Goal: Information Seeking & Learning: Learn about a topic

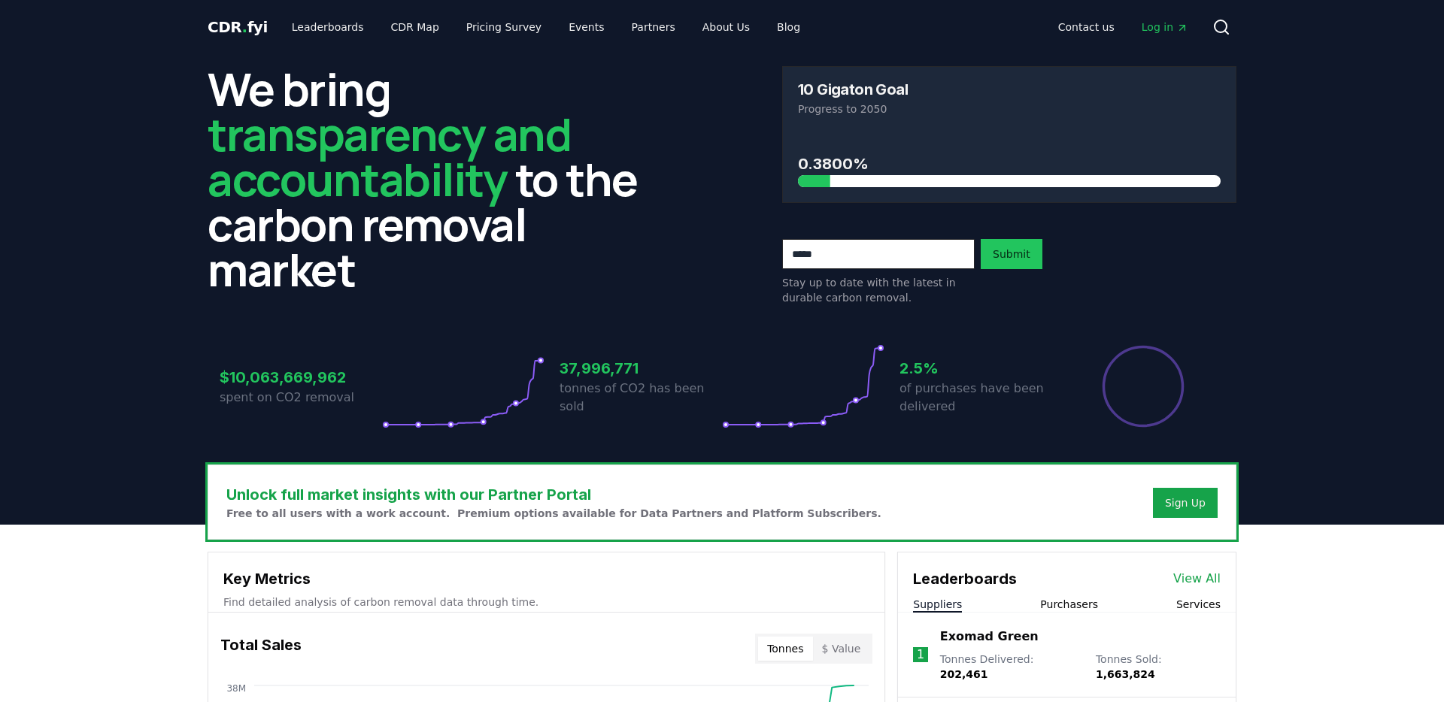
scroll to position [415, 0]
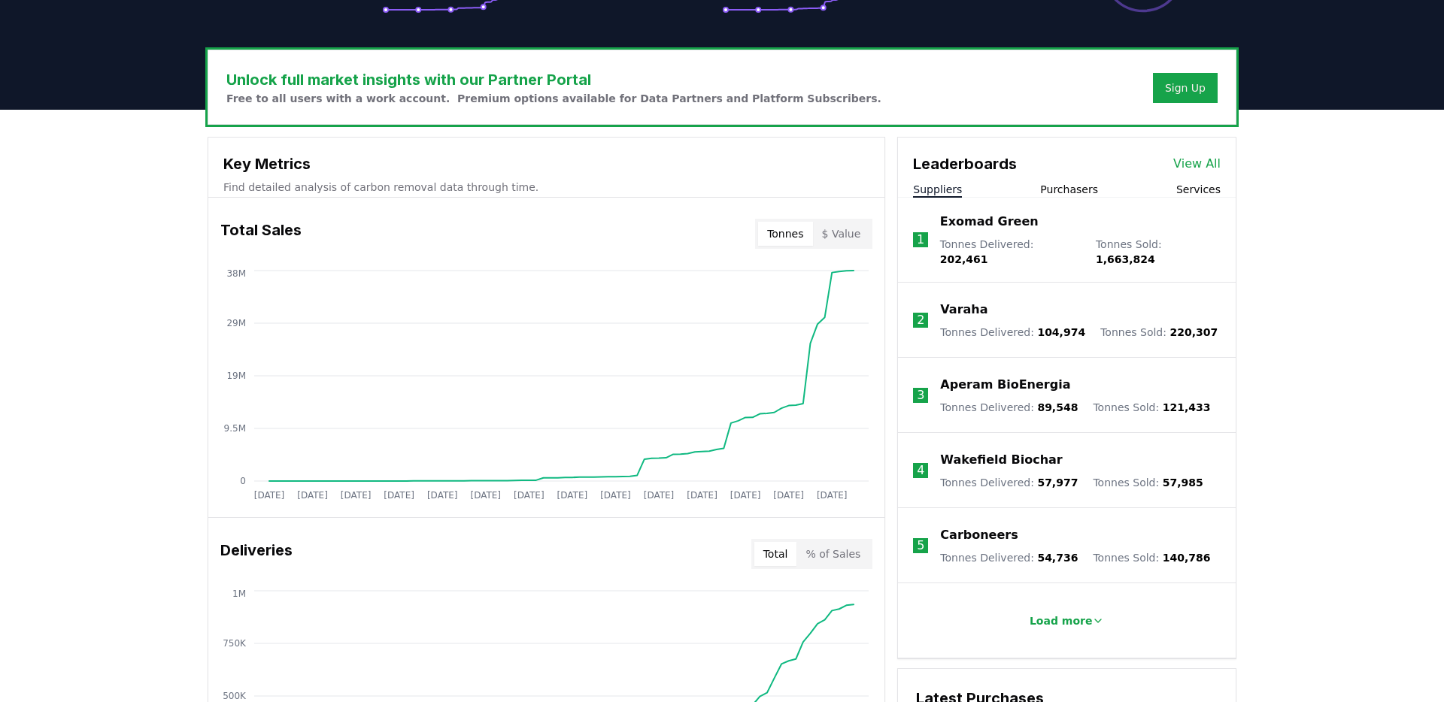
click at [130, 316] on div "Unlock full market insights with our Partner Portal Free to all users with a wo…" at bounding box center [722, 712] width 1444 height 1204
click at [106, 451] on div "Unlock full market insights with our Partner Portal Free to all users with a wo…" at bounding box center [722, 712] width 1444 height 1204
click at [847, 223] on button "$ Value" at bounding box center [841, 234] width 57 height 24
click at [741, 440] on icon "[DATE] [DATE] [DATE] [DATE] [DATE] [DATE] [DATE] [DATE] [DATE] [DATE] [DATE] [D…" at bounding box center [540, 387] width 664 height 241
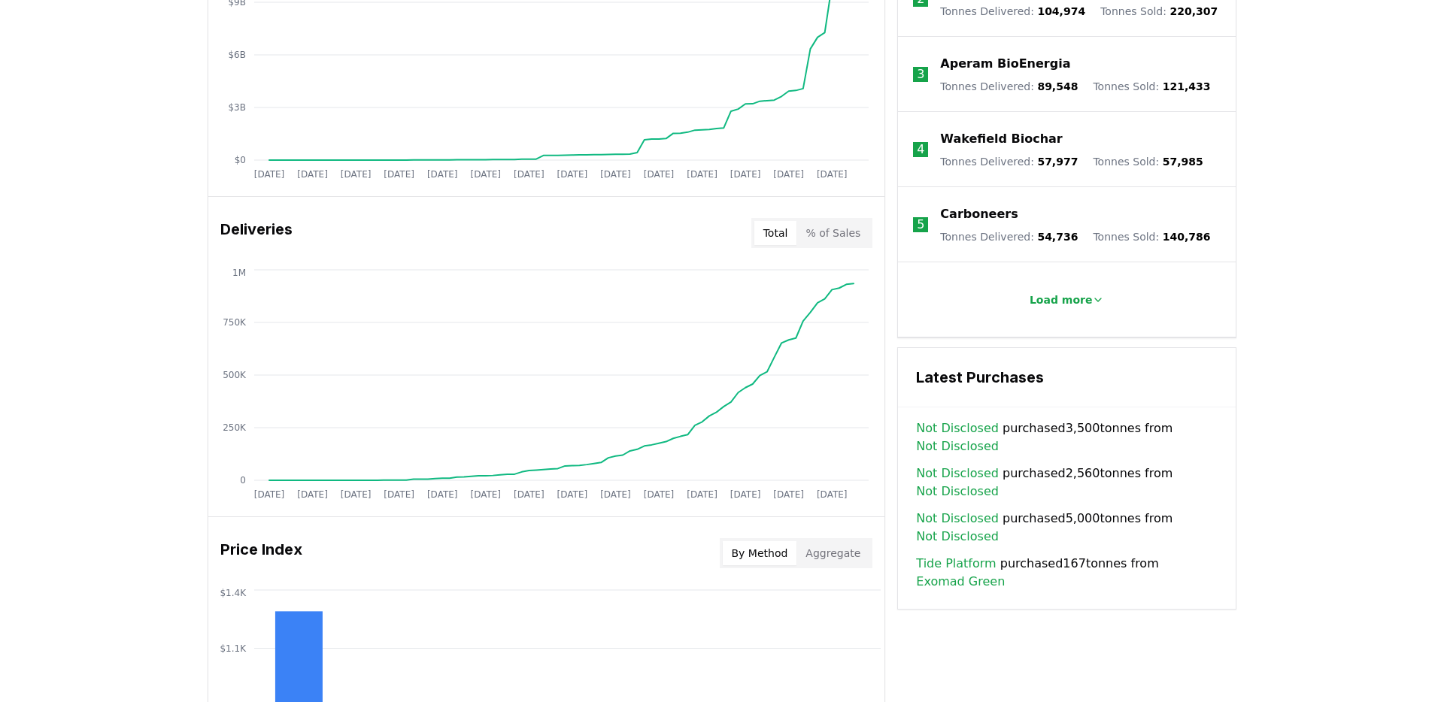
scroll to position [751, 0]
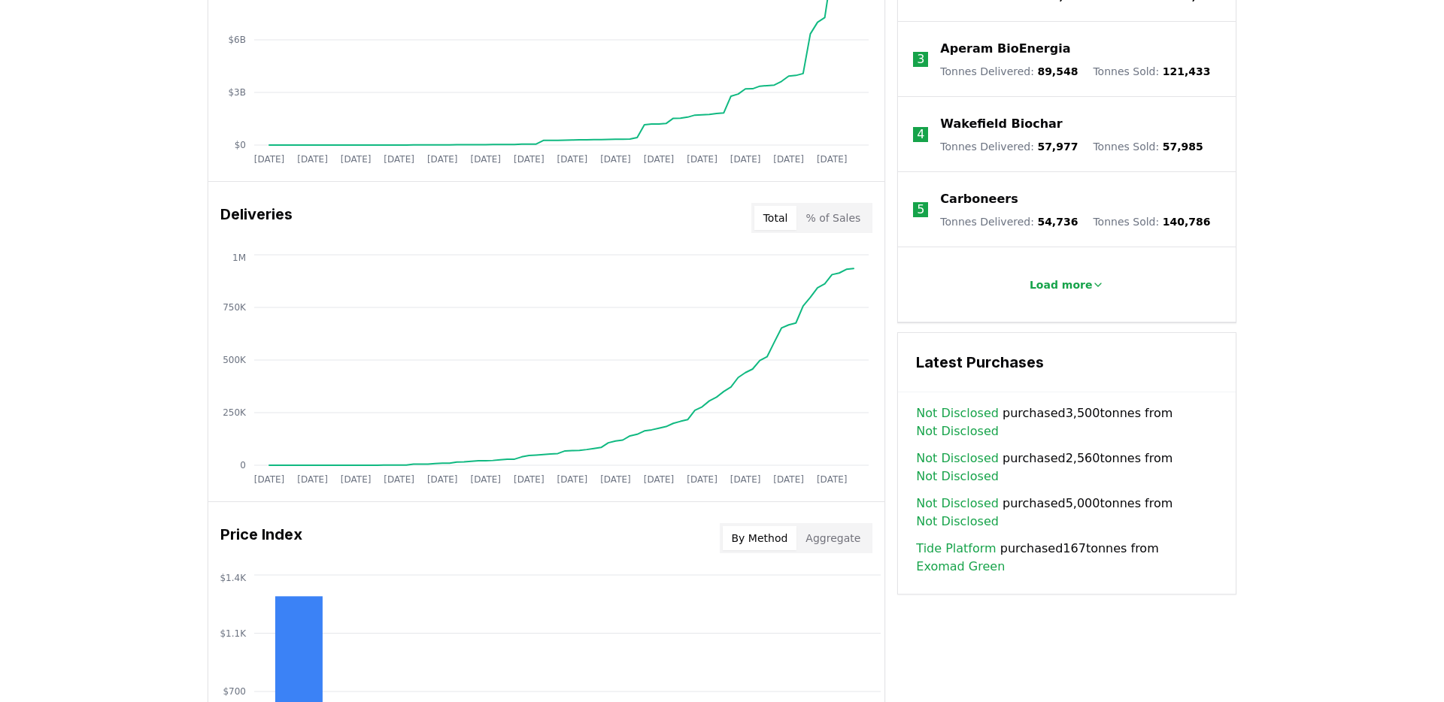
click at [320, 469] on icon "[DATE] [DATE] [DATE] [DATE] [DATE] [DATE] [DATE] [DATE] [DATE] [DATE] [DATE] [D…" at bounding box center [540, 371] width 664 height 241
click at [170, 310] on div "Unlock full market insights with our Partner Portal Free to all users with a wo…" at bounding box center [722, 376] width 1444 height 1204
click at [816, 209] on button "% of Sales" at bounding box center [832, 218] width 73 height 24
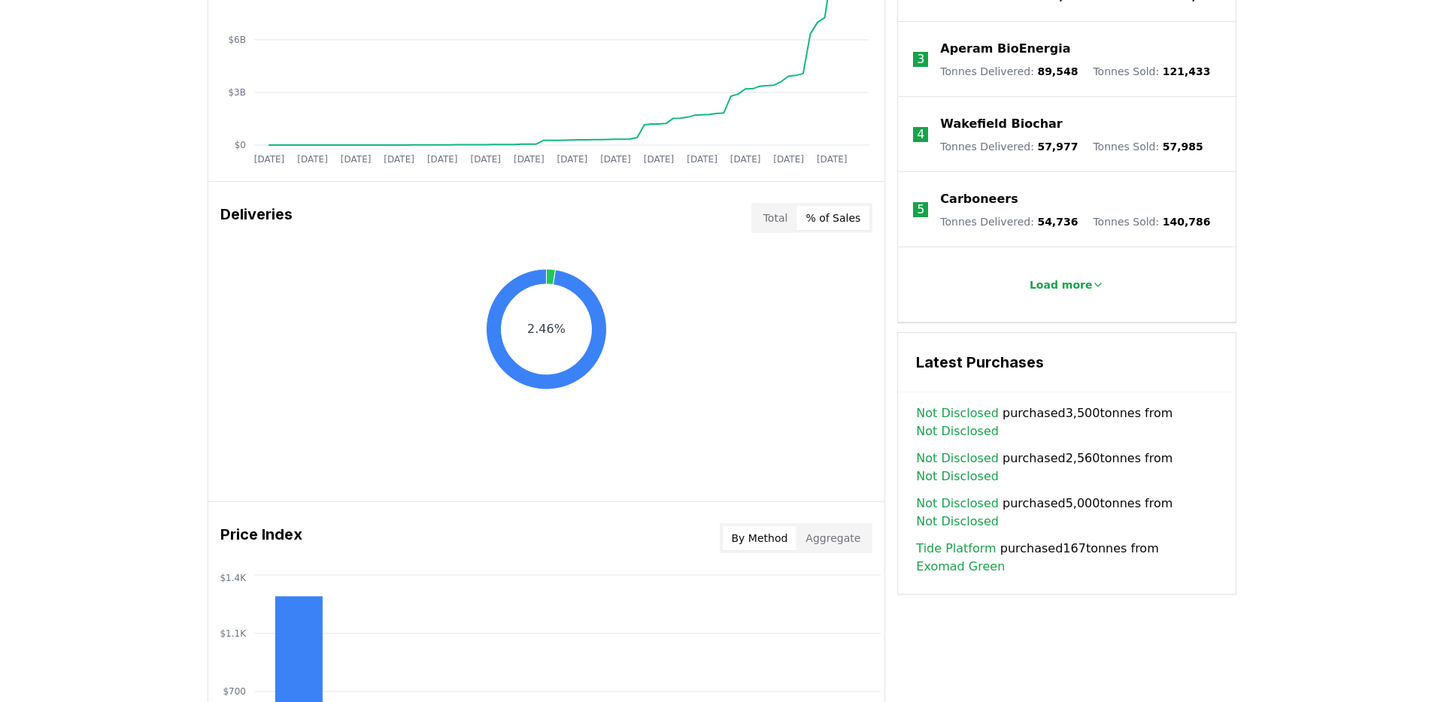
click at [802, 222] on button "% of Sales" at bounding box center [832, 218] width 73 height 24
click at [787, 222] on button "Total" at bounding box center [775, 218] width 43 height 24
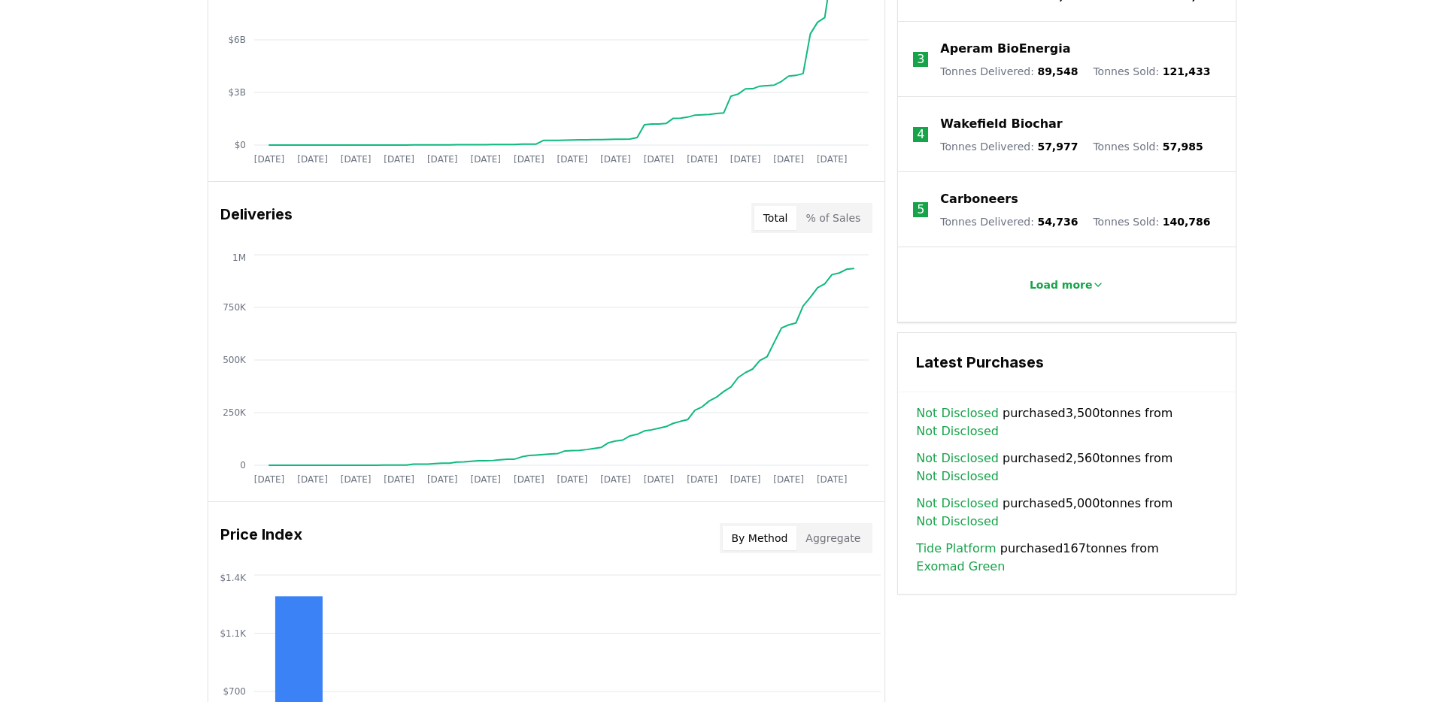
click at [123, 366] on div "Unlock full market insights with our Partner Portal Free to all users with a wo…" at bounding box center [722, 376] width 1444 height 1204
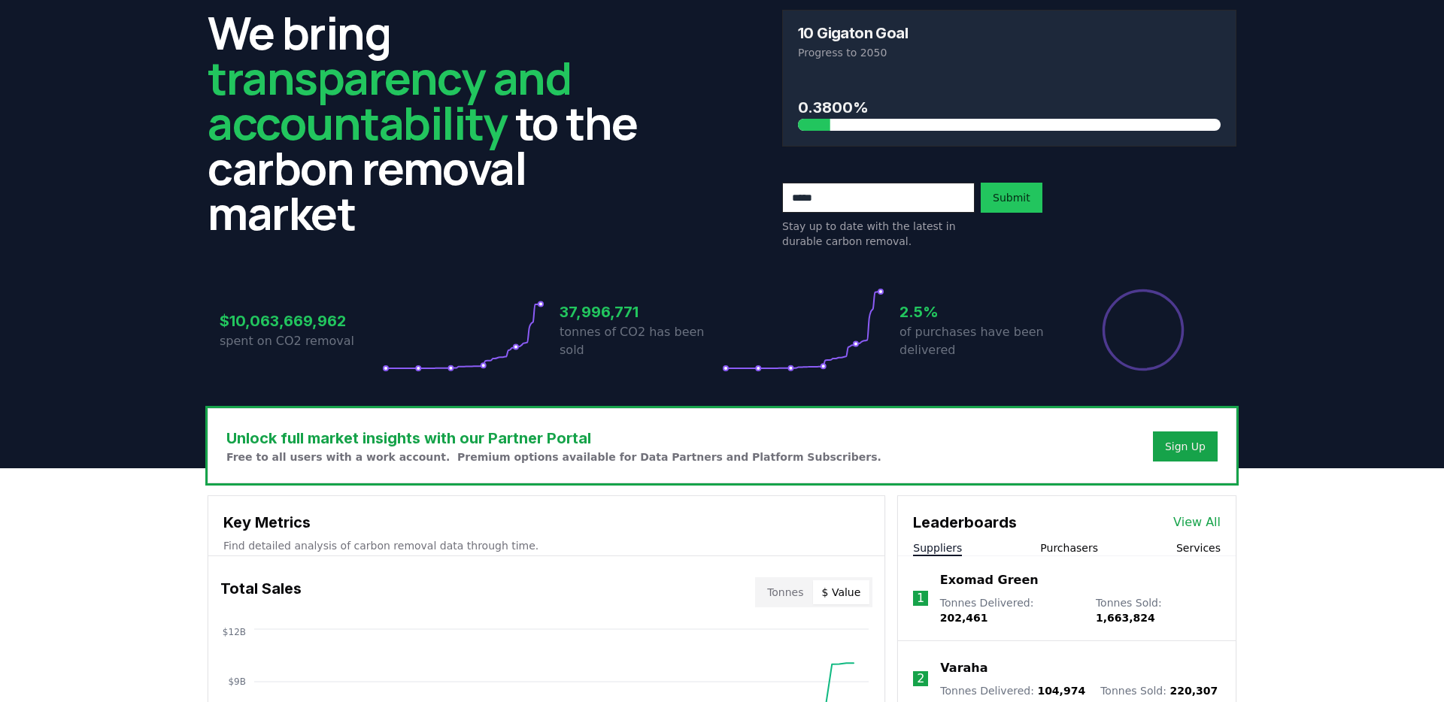
scroll to position [0, 0]
